Goal: Obtain resource: Download file/media

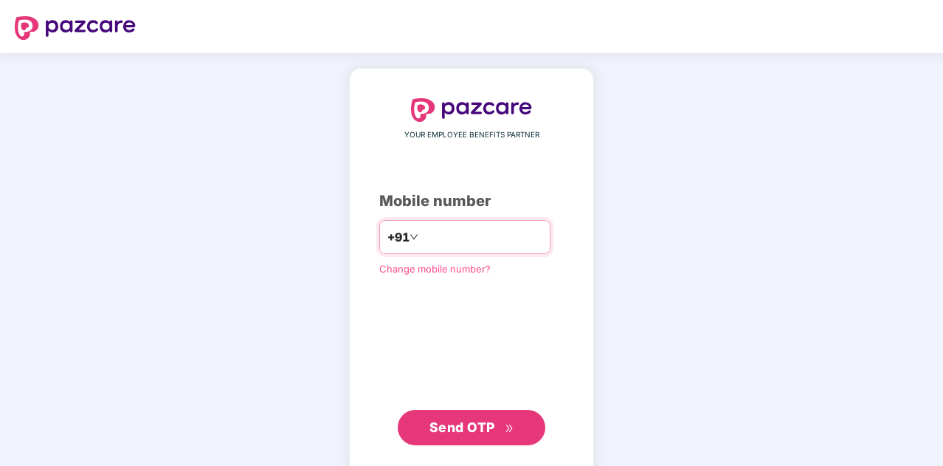
click at [461, 232] on input "number" at bounding box center [481, 237] width 121 height 24
type input "**********"
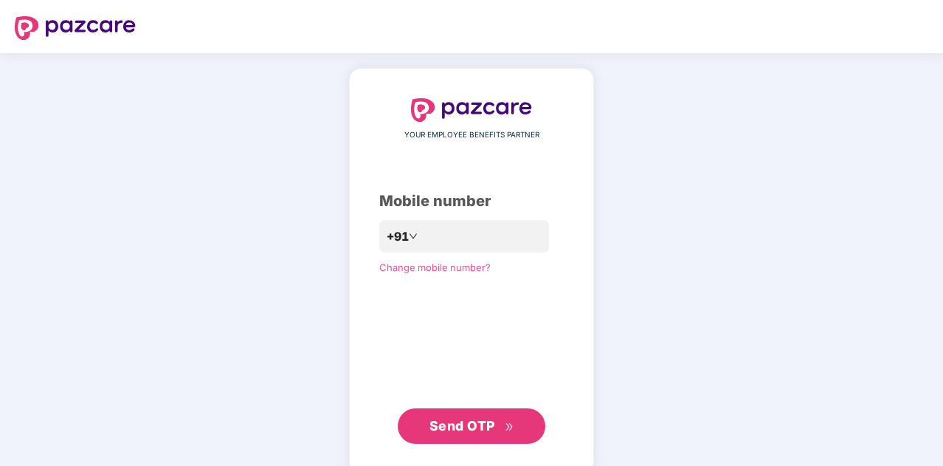
click at [454, 429] on span "Send OTP" at bounding box center [462, 425] width 66 height 15
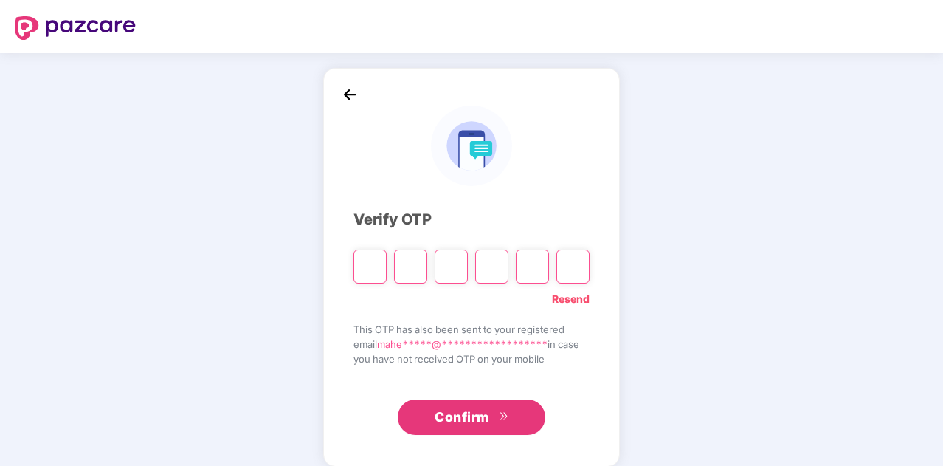
type input "*"
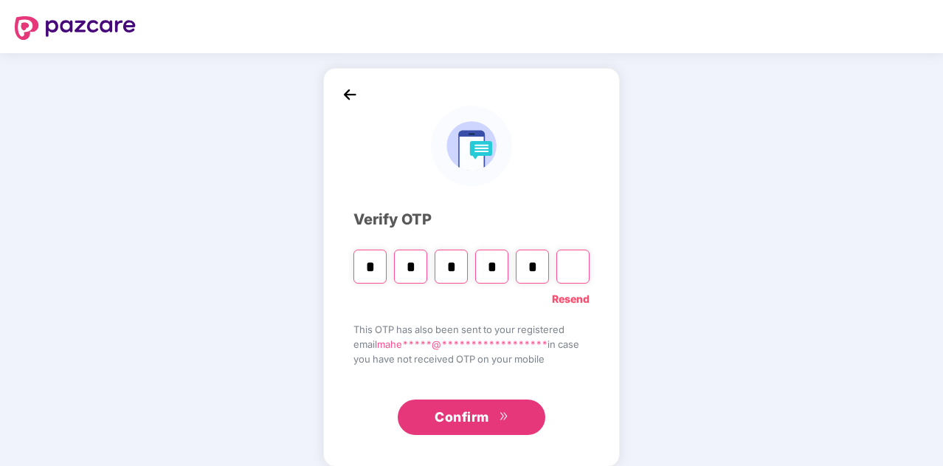
type input "*"
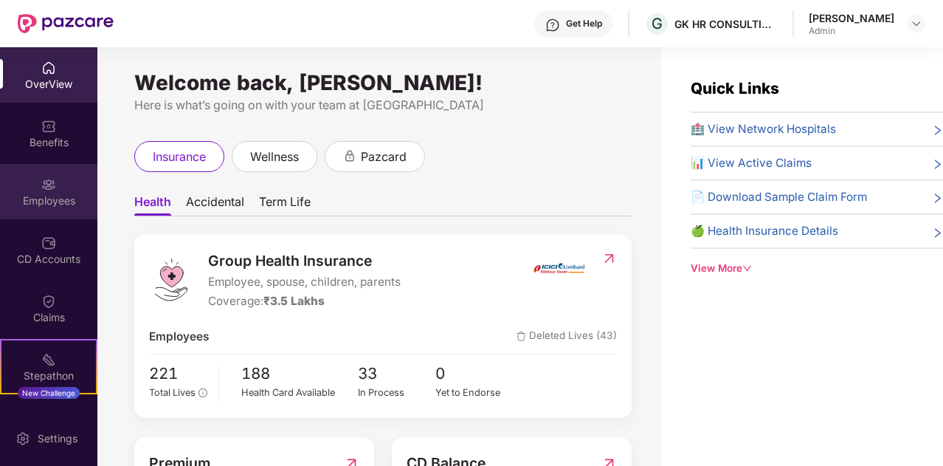
click at [62, 185] on div "Employees" at bounding box center [48, 191] width 97 height 55
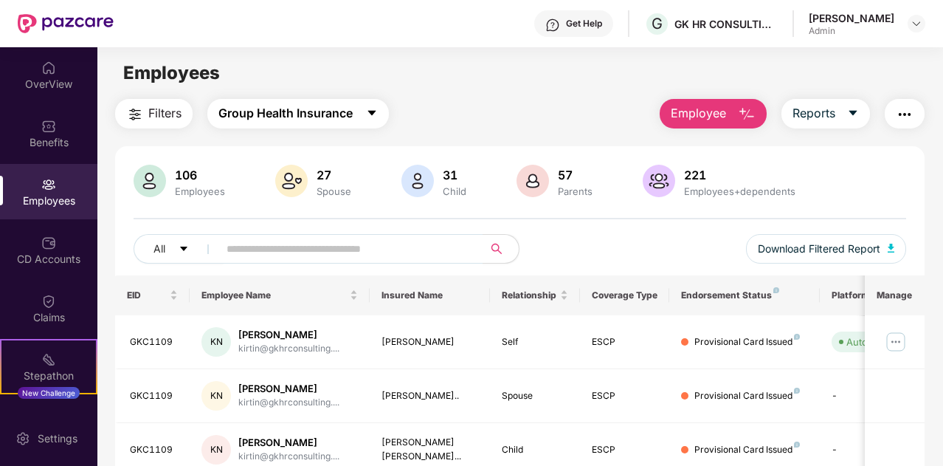
click at [367, 108] on icon "caret-down" at bounding box center [372, 113] width 12 height 12
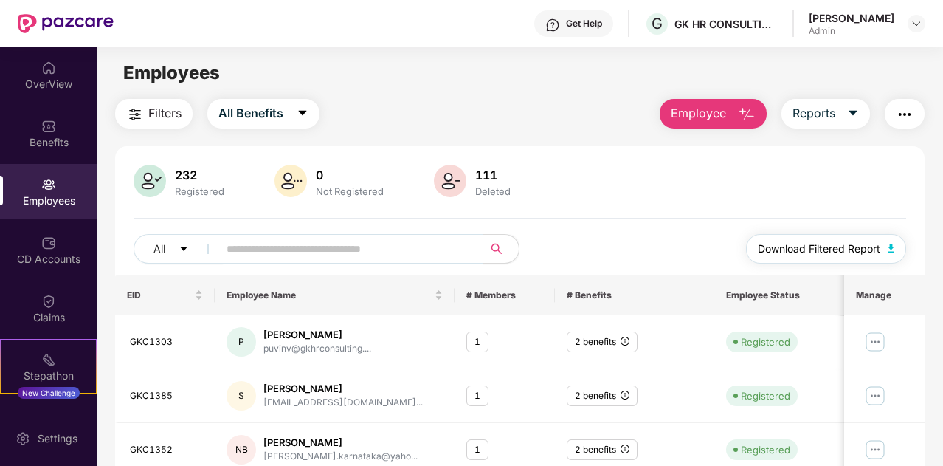
click at [888, 247] on button "Download Filtered Report" at bounding box center [826, 249] width 161 height 30
click at [316, 108] on button "All Benefits" at bounding box center [263, 114] width 112 height 30
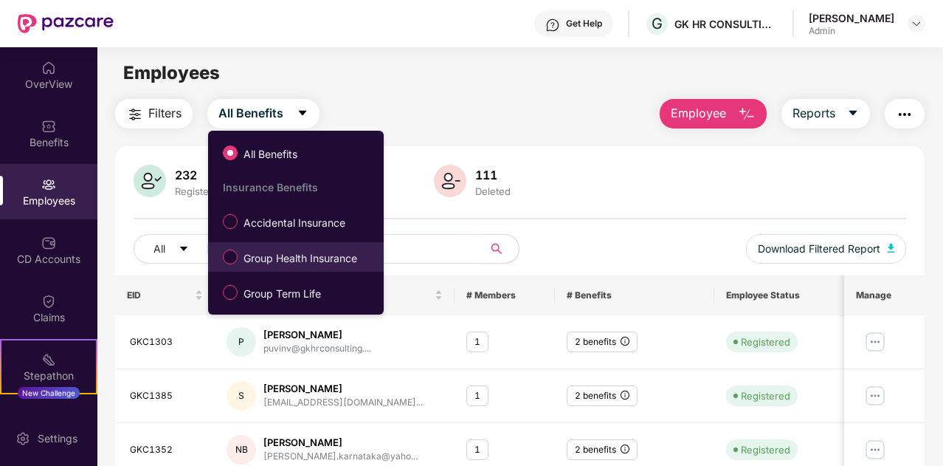
click at [285, 257] on span "Group Health Insurance" at bounding box center [300, 258] width 125 height 16
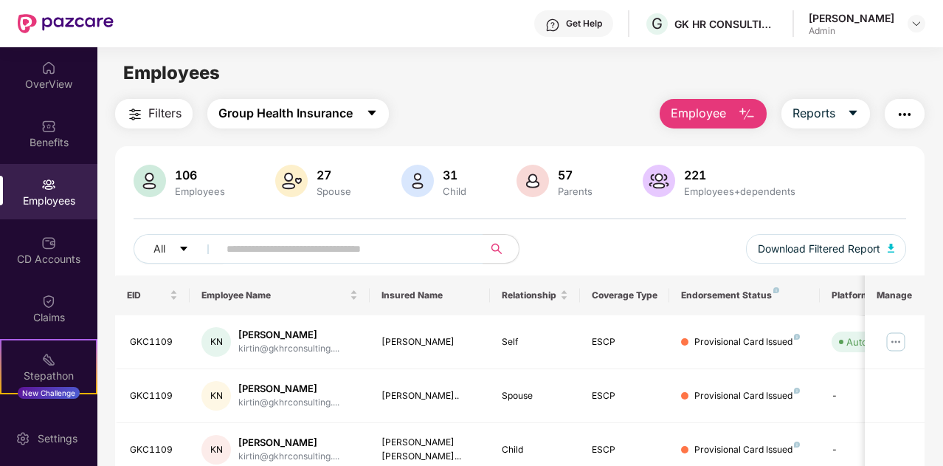
click at [383, 121] on button "Group Health Insurance" at bounding box center [297, 114] width 181 height 30
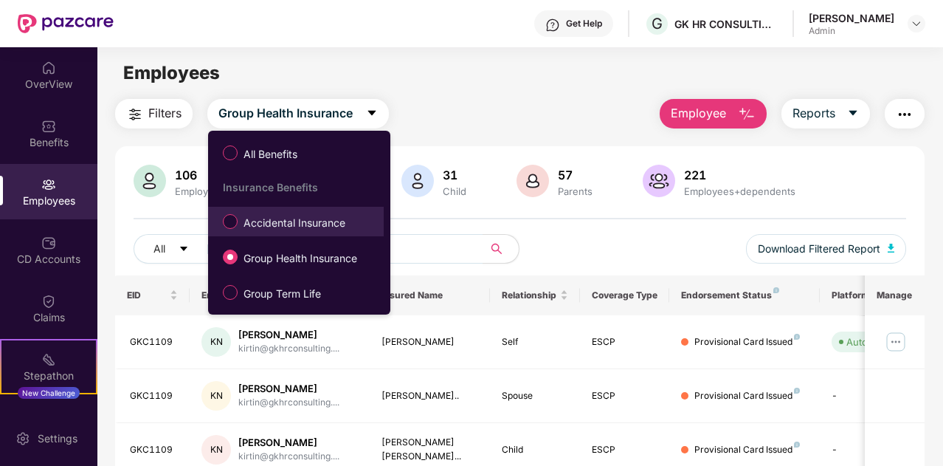
click at [245, 225] on span "Accidental Insurance" at bounding box center [295, 223] width 114 height 16
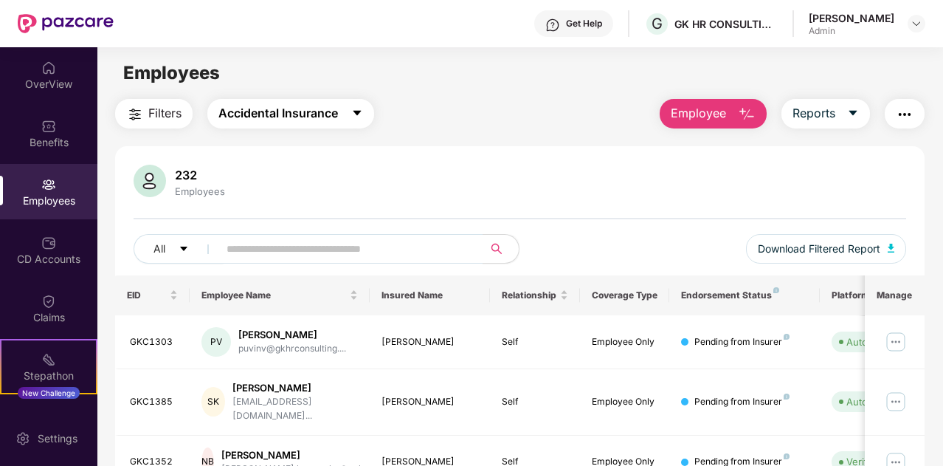
click at [353, 120] on span "caret-down" at bounding box center [357, 113] width 12 height 13
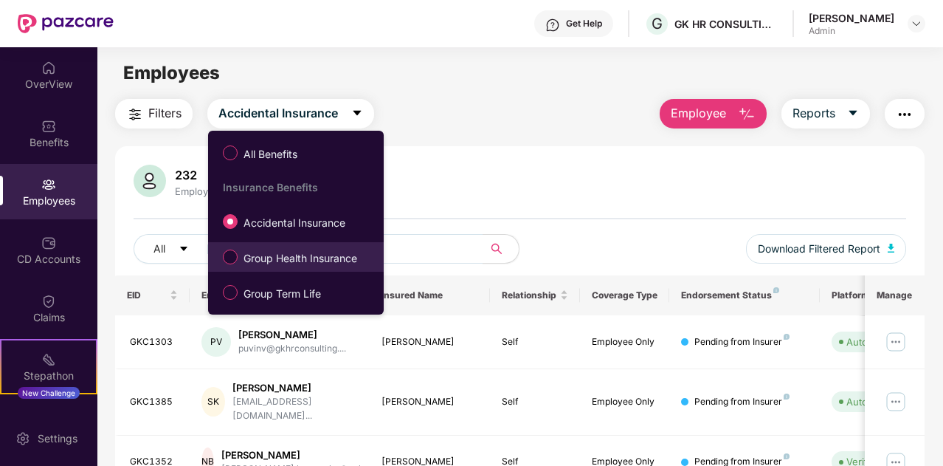
click at [257, 260] on span "Group Health Insurance" at bounding box center [300, 258] width 125 height 16
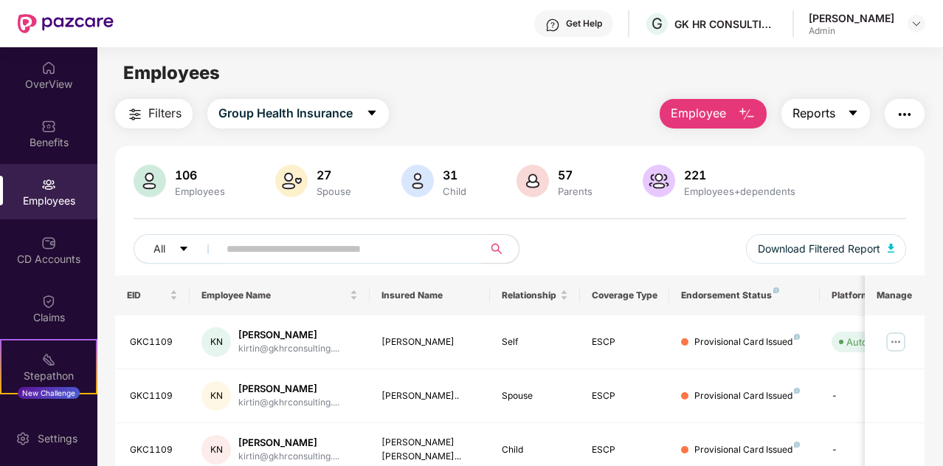
click at [856, 117] on icon "caret-down" at bounding box center [853, 113] width 12 height 12
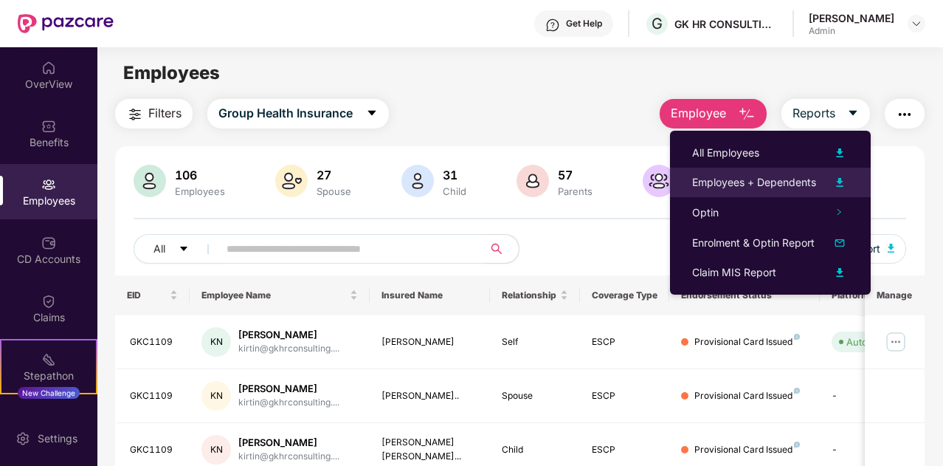
click at [745, 189] on div "Employees + Dependents" at bounding box center [754, 182] width 124 height 16
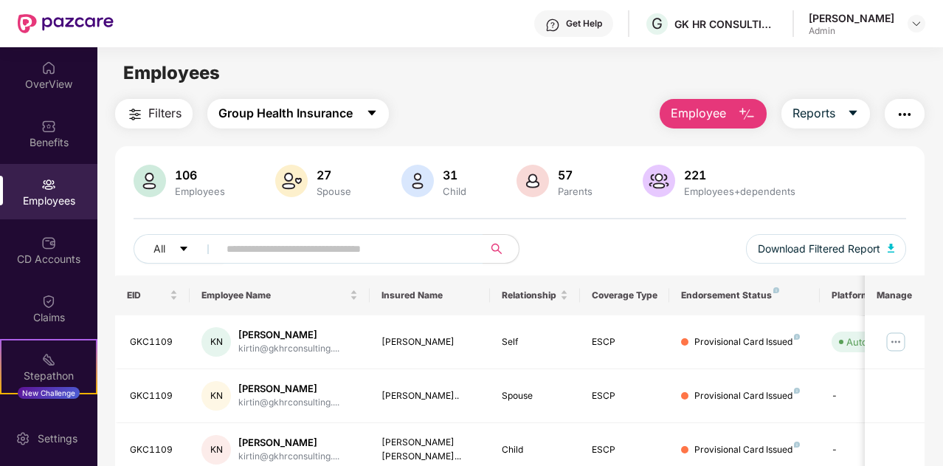
click at [376, 120] on span "caret-down" at bounding box center [372, 113] width 12 height 13
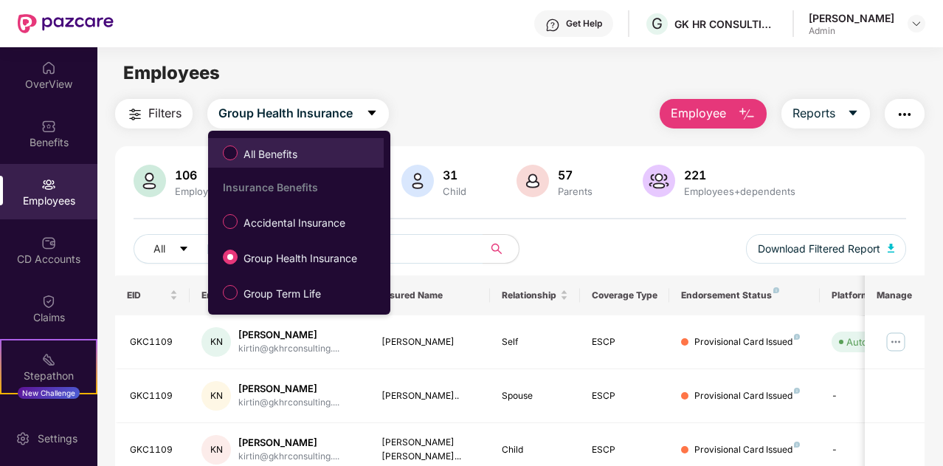
click at [240, 159] on span "All Benefits" at bounding box center [271, 154] width 66 height 16
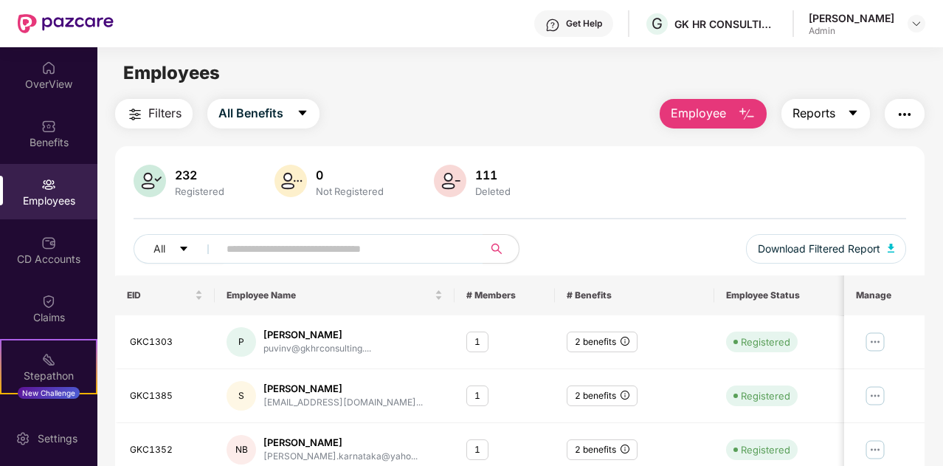
click at [859, 120] on span "caret-down" at bounding box center [853, 113] width 12 height 13
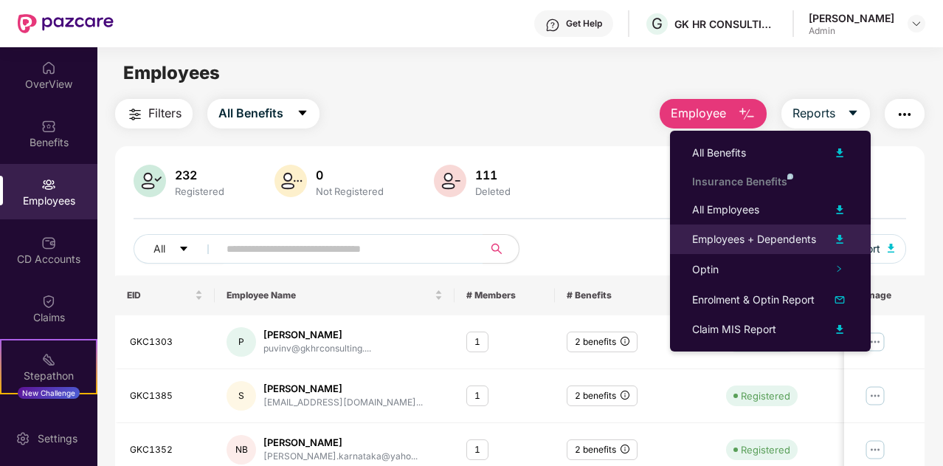
click at [781, 245] on div "Employees + Dependents" at bounding box center [754, 239] width 124 height 16
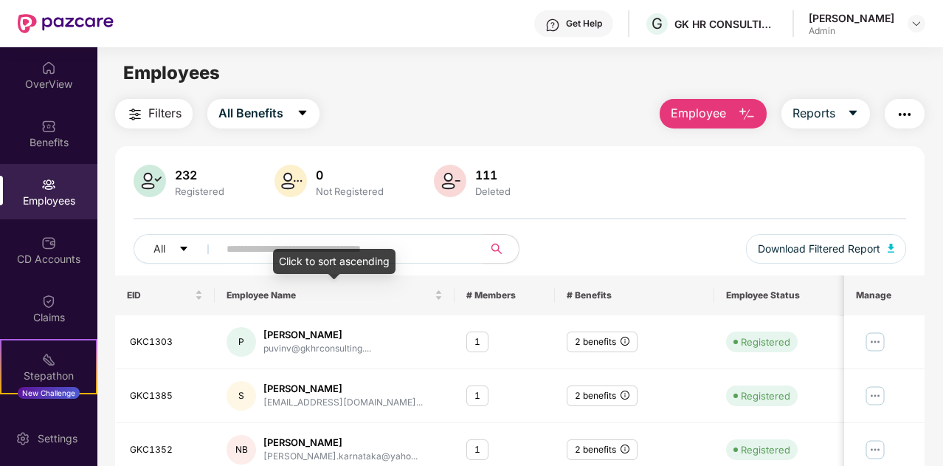
click at [322, 255] on div "Click to sort ascending" at bounding box center [334, 261] width 122 height 25
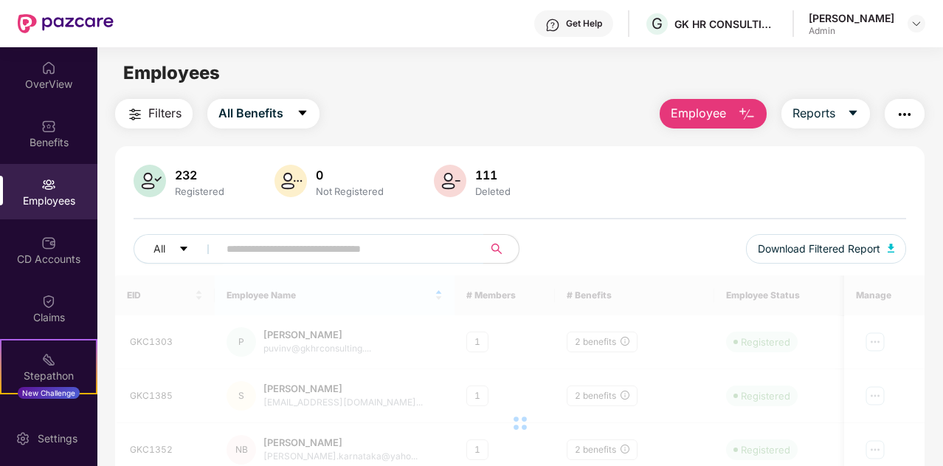
click at [238, 234] on span at bounding box center [346, 249] width 274 height 30
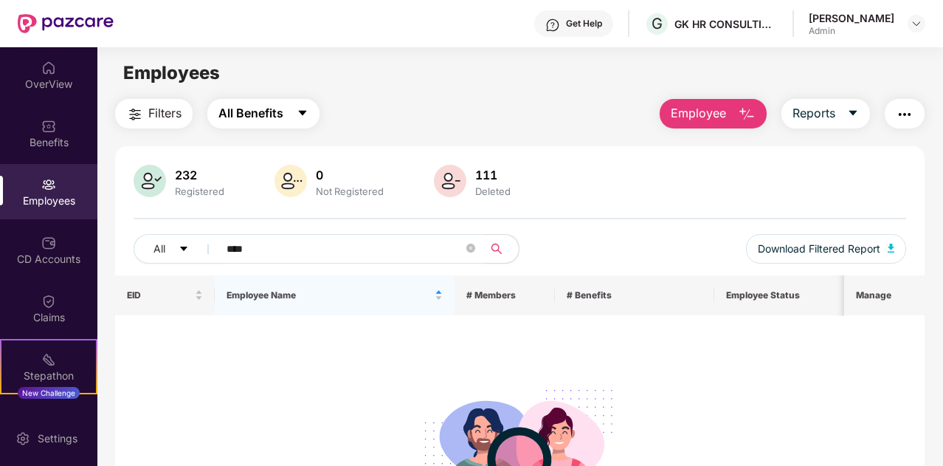
type input "****"
click at [296, 115] on button "All Benefits" at bounding box center [263, 114] width 112 height 30
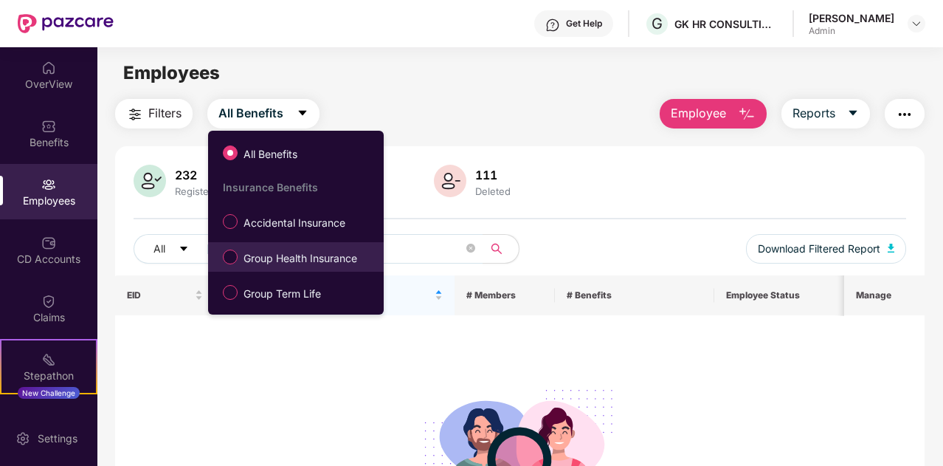
click at [262, 250] on span "Group Health Insurance" at bounding box center [300, 258] width 125 height 16
